Goal: Submit feedback/report problem: Submit feedback/report problem

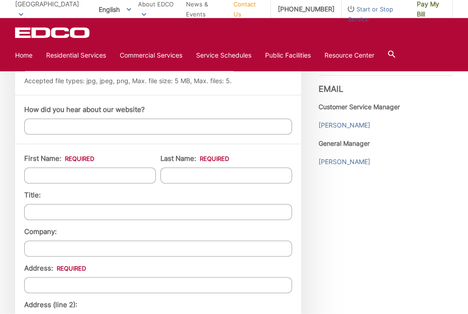
scroll to position [677, 0]
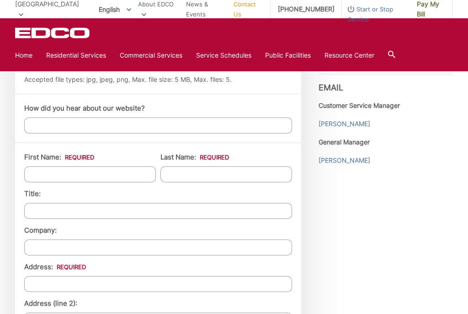
click at [92, 176] on input "First Name: *" at bounding box center [90, 174] width 132 height 16
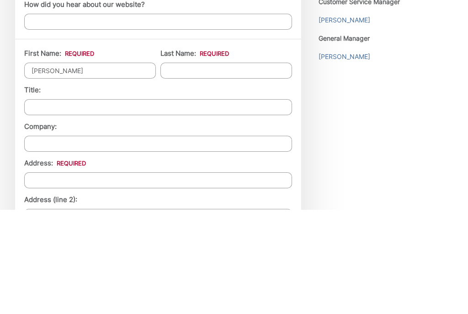
type input "William"
click at [256, 167] on input "Last Name: *" at bounding box center [227, 175] width 132 height 16
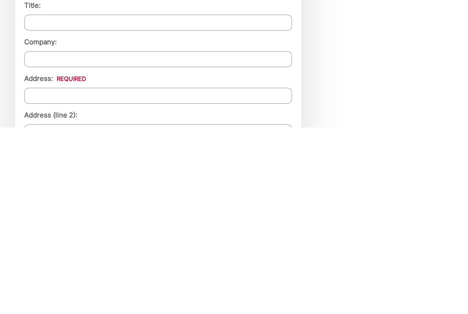
type input "McGlincy"
click at [225, 274] on input "Address: *" at bounding box center [158, 282] width 268 height 16
type input "10118 Langley Court"
type input "Escondido"
type input "92026"
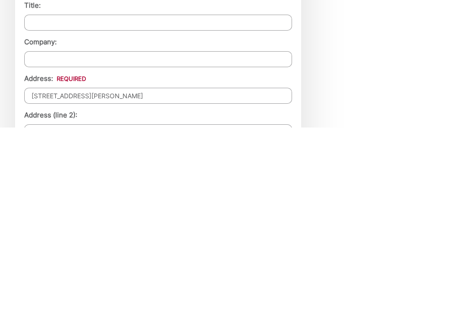
scroll to position [818, 0]
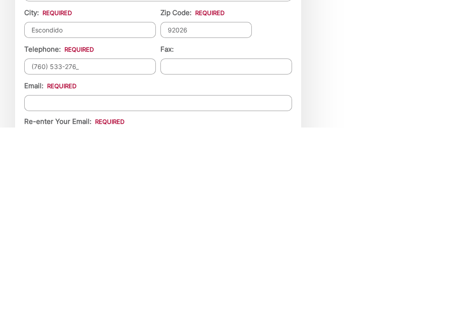
type input "(760) 533-2765"
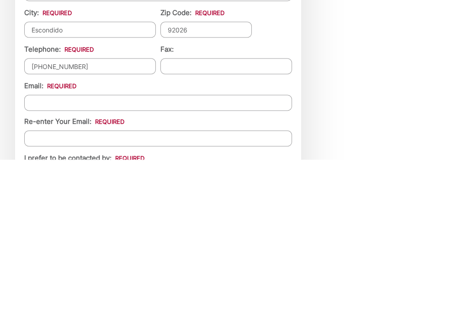
scroll to position [852, 0]
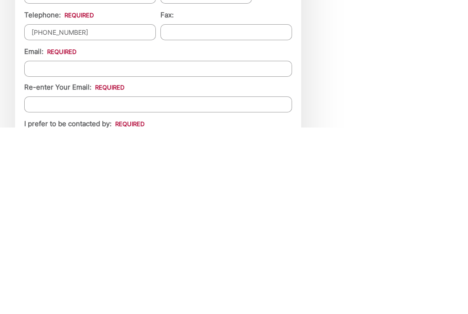
click at [180, 247] on input "Email *" at bounding box center [158, 255] width 268 height 16
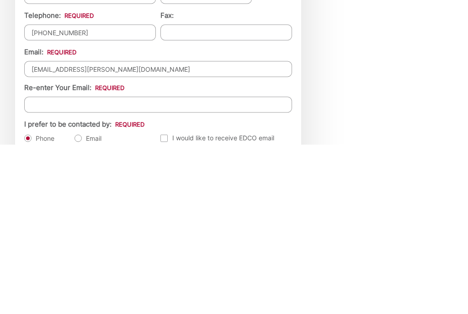
scroll to position [870, 0]
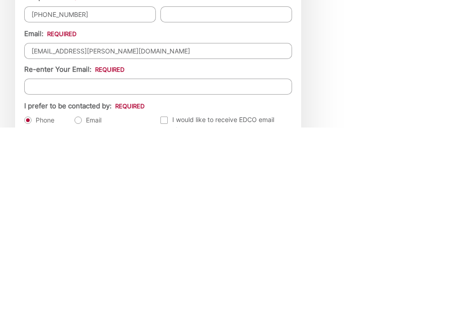
type input "bivamcglincy1@cox.net"
click at [172, 265] on input "Re-enter Your Email:" at bounding box center [158, 273] width 268 height 16
type input "m"
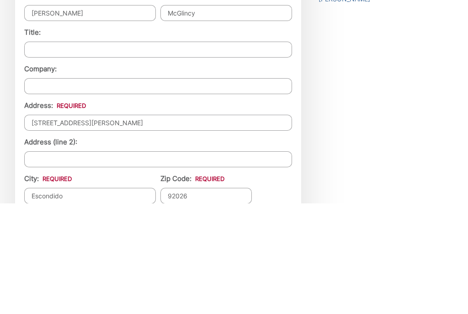
scroll to position [727, 0]
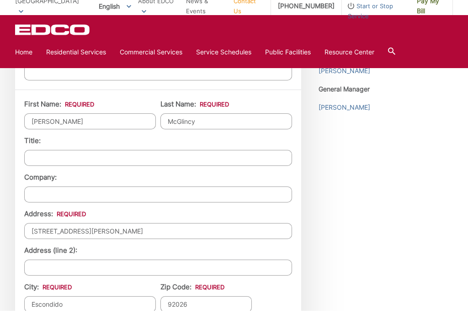
type input "bivamcglincy1@cox.net"
click at [108, 128] on input "William" at bounding box center [90, 125] width 132 height 16
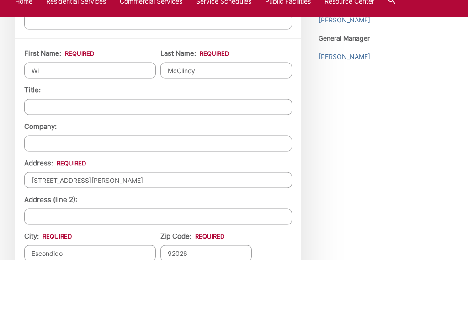
type input "W"
type input "V"
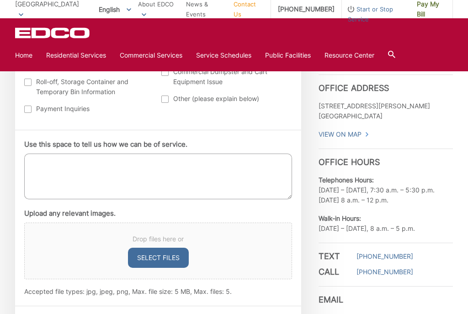
scroll to position [467, 0]
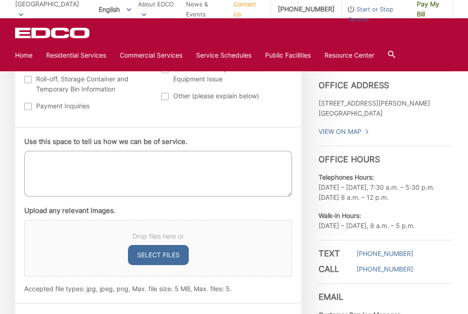
type input "Bill & Valerie"
click at [59, 168] on textarea "Use this space to tell us how we can be of service." at bounding box center [158, 174] width 268 height 46
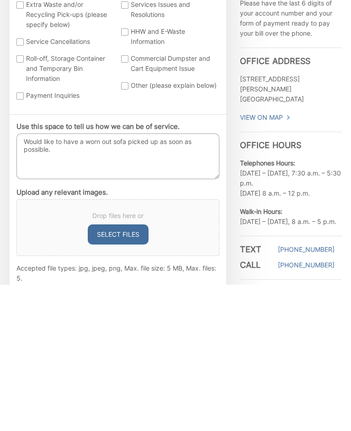
scroll to position [301, 0]
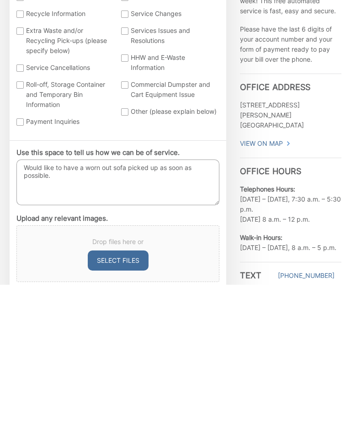
type textarea "Would like to have a worn out sofa picked up as soon as possible."
click at [203, 314] on li "Upload any relevant images. Drop files here or Select files Accepted file types…" at bounding box center [117, 408] width 203 height 96
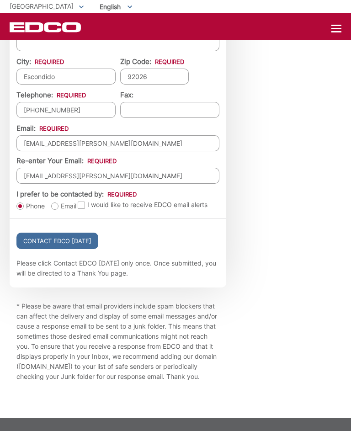
scroll to position [923, 0]
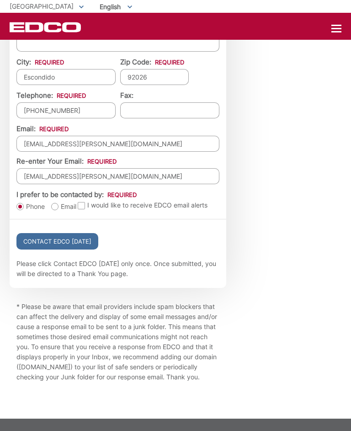
click at [78, 250] on input "Contact EDCO Today" at bounding box center [57, 241] width 82 height 16
